Goal: Information Seeking & Learning: Check status

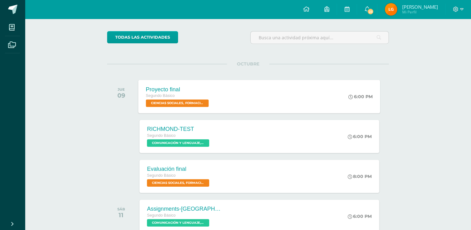
scroll to position [43, 0]
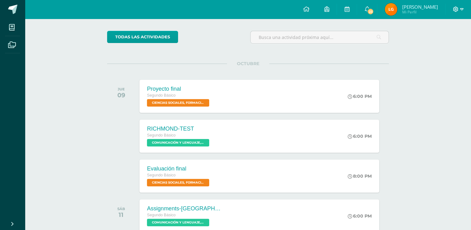
click at [455, 9] on icon at bounding box center [456, 10] width 6 height 6
click at [432, 40] on span "Cerrar sesión" at bounding box center [442, 43] width 28 height 6
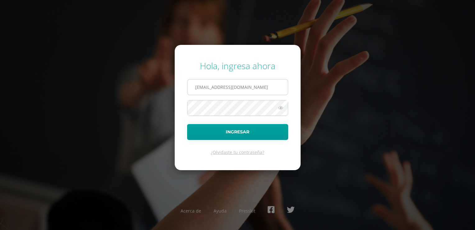
click at [260, 87] on input "leydiguit2023@maiagt.org" at bounding box center [238, 86] width 100 height 15
type input "tania.g21@maiagt.org"
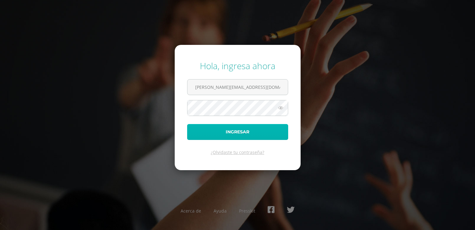
click at [217, 134] on button "Ingresar" at bounding box center [237, 132] width 101 height 16
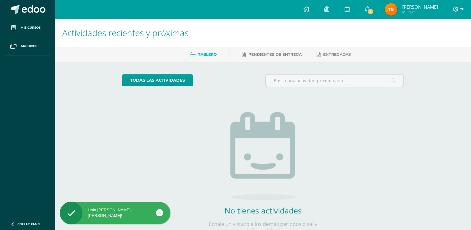
click at [393, 9] on img at bounding box center [390, 9] width 12 height 12
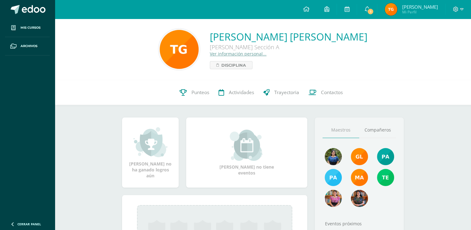
click at [394, 11] on img at bounding box center [390, 9] width 12 height 12
click at [199, 94] on span "Punteos" at bounding box center [200, 92] width 18 height 7
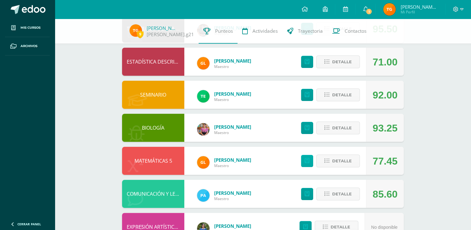
scroll to position [90, 0]
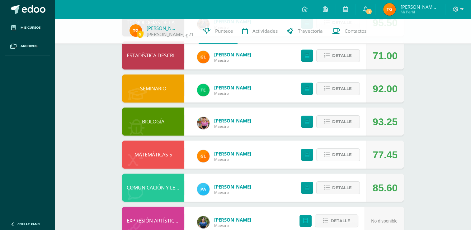
click at [324, 156] on icon at bounding box center [326, 154] width 5 height 5
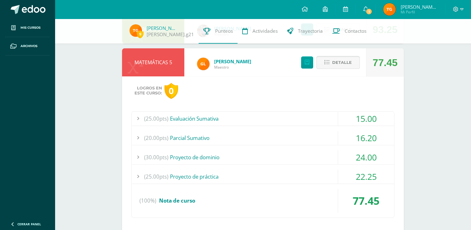
scroll to position [207, 0]
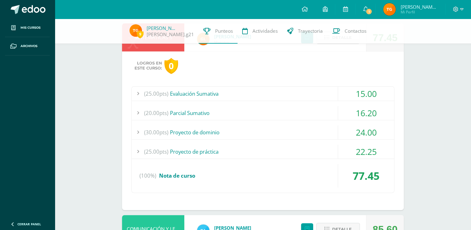
click at [266, 157] on div "(25.00pts) Proyecto de práctica" at bounding box center [263, 151] width 262 height 14
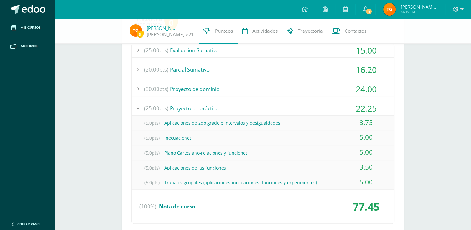
scroll to position [250, 0]
click at [246, 92] on div "(30.00pts) Proyecto de dominio" at bounding box center [263, 88] width 262 height 14
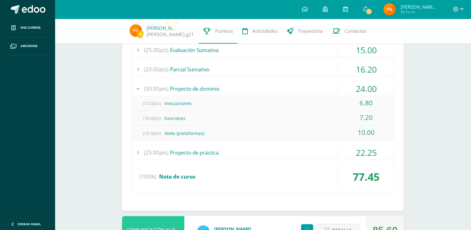
click at [244, 72] on div "(20.00pts) [GEOGRAPHIC_DATA]" at bounding box center [263, 69] width 262 height 14
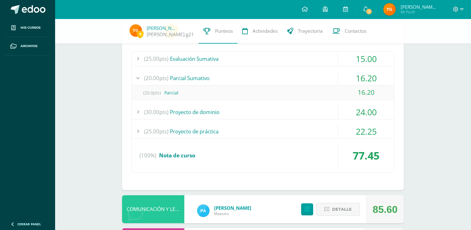
scroll to position [239, 0]
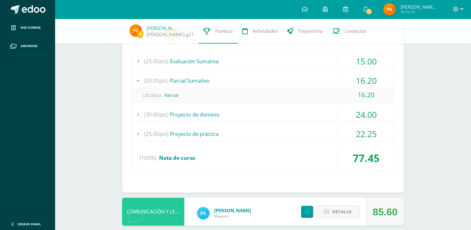
click at [224, 62] on div "(25.00pts) Evaluación Sumativa" at bounding box center [263, 61] width 262 height 14
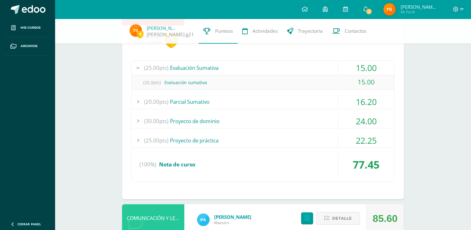
scroll to position [345, 0]
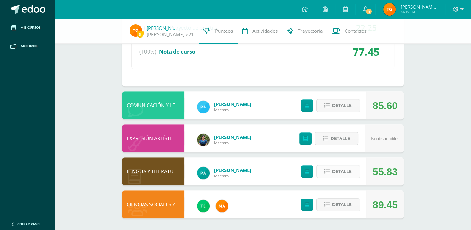
click at [322, 176] on button "Detalle" at bounding box center [338, 171] width 44 height 13
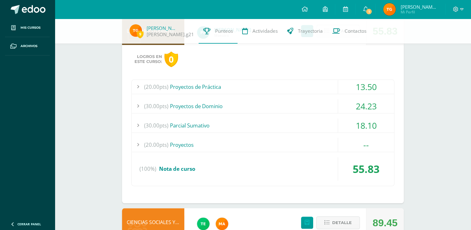
scroll to position [503, 0]
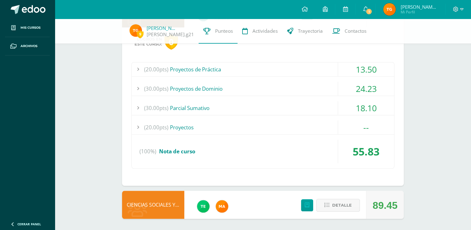
click at [231, 70] on div "(20.00pts) Proyectos de Práctica" at bounding box center [263, 69] width 262 height 14
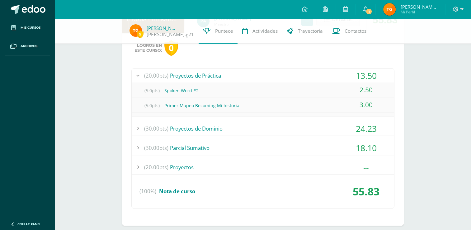
scroll to position [488, 0]
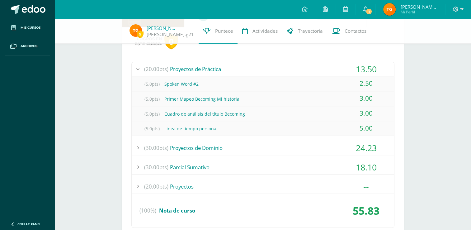
click at [221, 100] on div "(5.0pts) Primer Mapeo Becoming Mi historia" at bounding box center [263, 99] width 262 height 14
click at [202, 147] on div "(30.00pts) Proyectos de Dominio" at bounding box center [263, 148] width 262 height 14
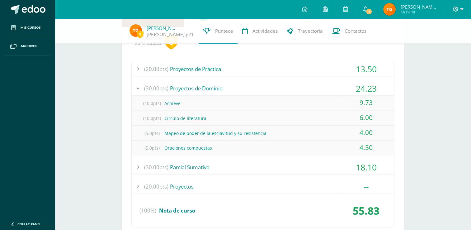
click at [198, 166] on div "(30.00pts) [GEOGRAPHIC_DATA]" at bounding box center [263, 167] width 262 height 14
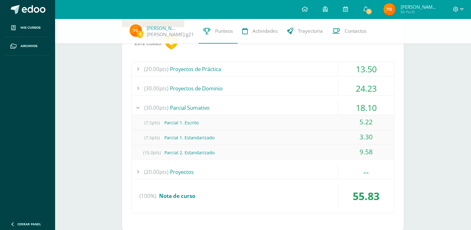
scroll to position [493, 0]
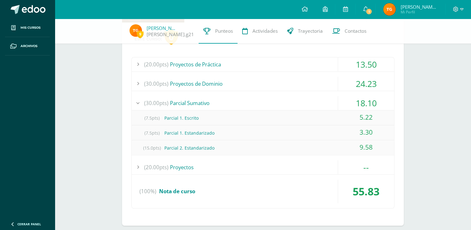
click at [182, 171] on div "(20.00pts) Proyectos" at bounding box center [263, 167] width 262 height 14
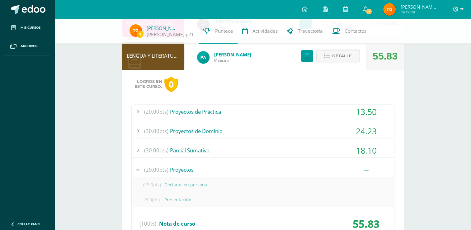
scroll to position [518, 0]
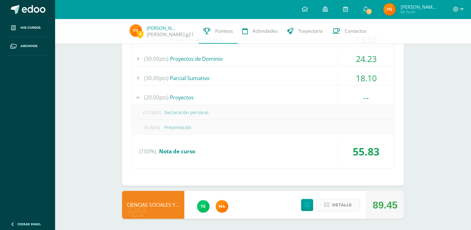
click at [329, 204] on icon at bounding box center [326, 204] width 5 height 5
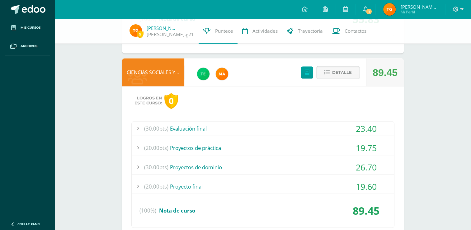
scroll to position [654, 0]
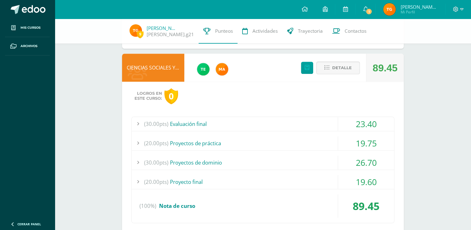
click at [270, 125] on div "(30.00pts) Evaluación final" at bounding box center [263, 124] width 262 height 14
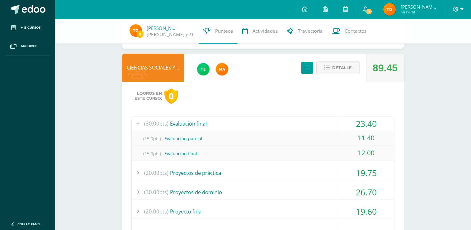
scroll to position [654, 0]
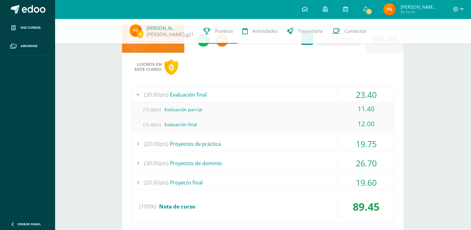
click at [258, 147] on div "(20.00pts) Proyectos de práctica" at bounding box center [263, 144] width 262 height 14
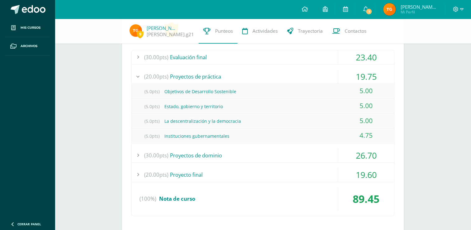
click at [249, 152] on div "(30.00pts) Proyectos de dominio" at bounding box center [263, 155] width 262 height 14
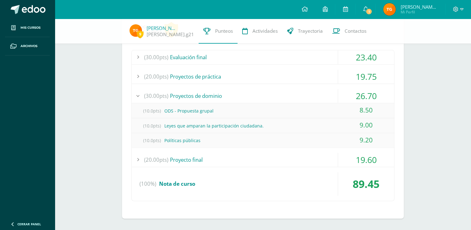
scroll to position [691, 0]
click at [218, 162] on div "(20.00pts) Proyecto final" at bounding box center [263, 160] width 262 height 14
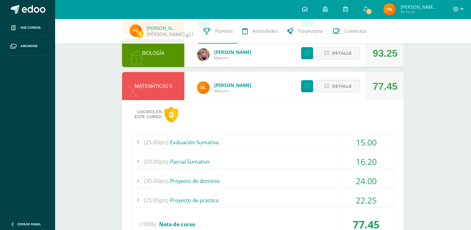
scroll to position [0, 0]
